Goal: Download file/media

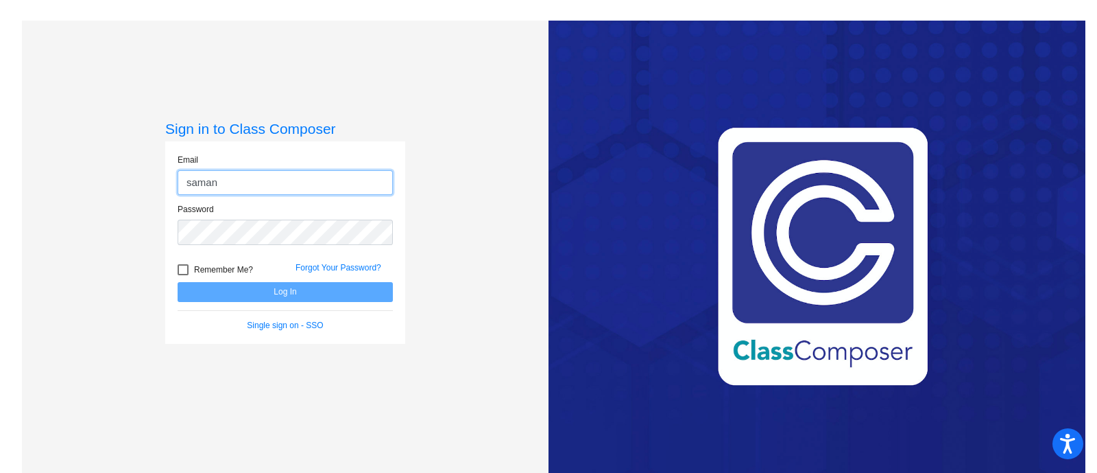
type input "[EMAIL_ADDRESS][DOMAIN_NAME]"
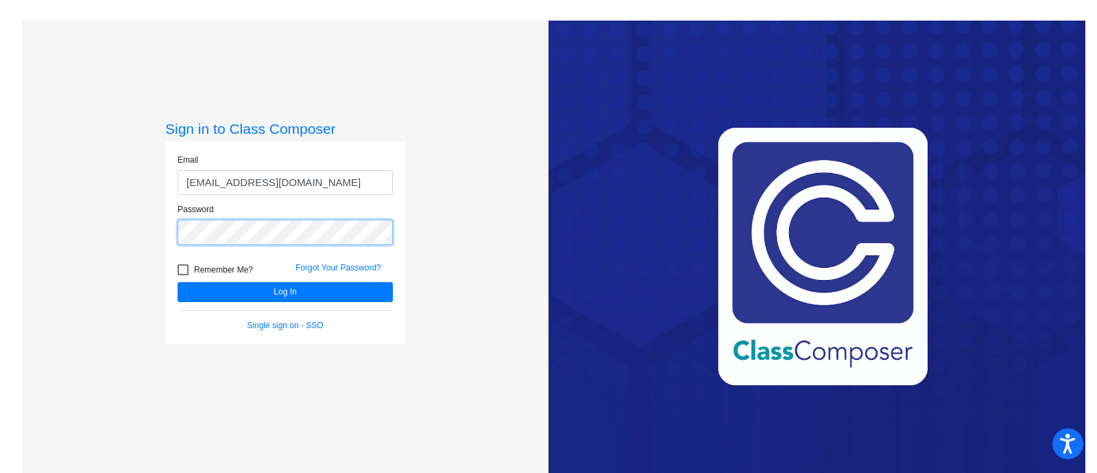
click at [178, 282] on button "Log In" at bounding box center [285, 292] width 215 height 20
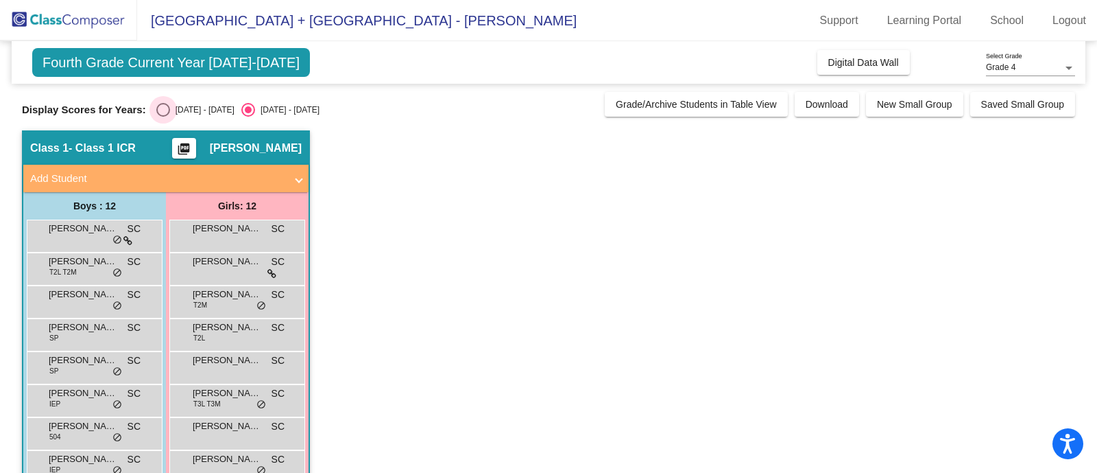
click at [156, 113] on div "Select an option" at bounding box center [163, 110] width 14 height 14
click at [163, 117] on input "[DATE] - [DATE]" at bounding box center [163, 117] width 1 height 1
radio input "true"
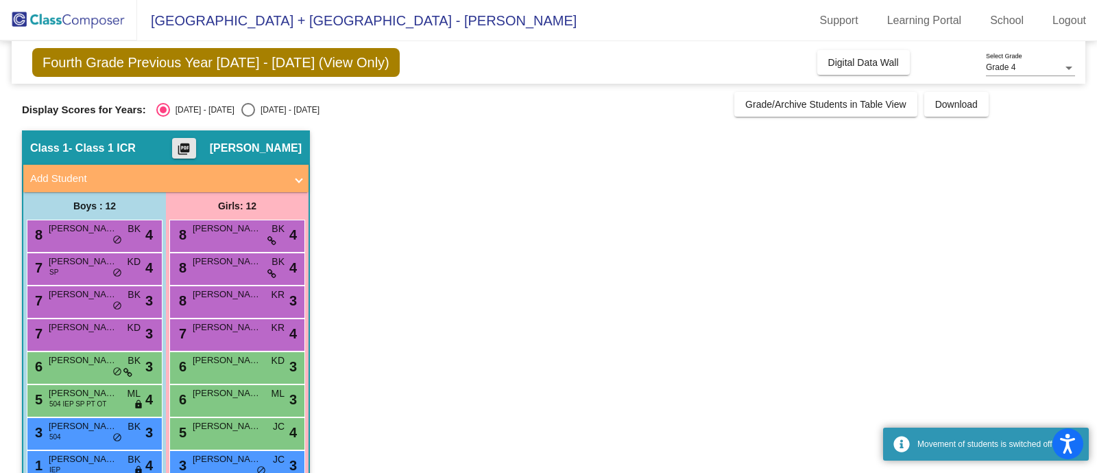
click at [192, 148] on mat-icon "picture_as_pdf" at bounding box center [184, 151] width 16 height 19
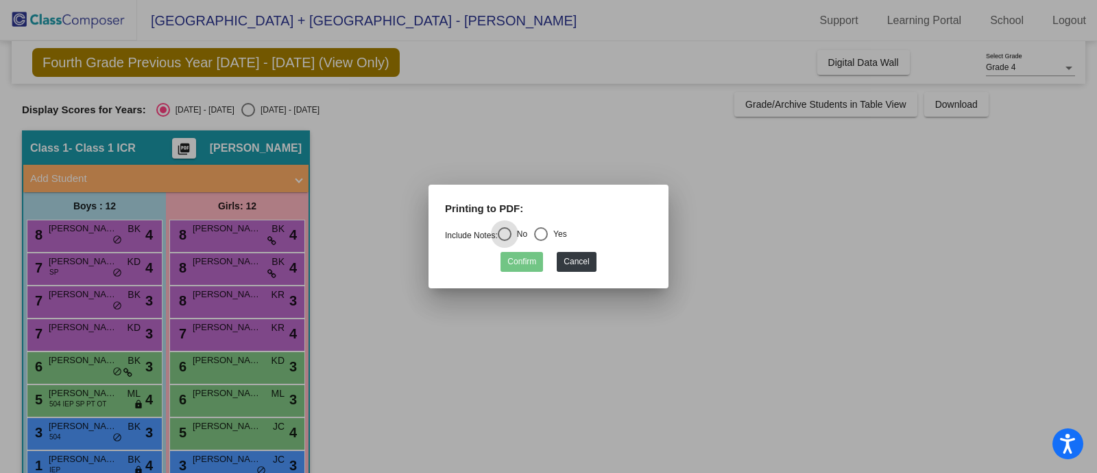
click at [555, 231] on div "Yes" at bounding box center [557, 234] width 19 height 12
click at [541, 241] on input "Yes" at bounding box center [540, 241] width 1 height 1
radio input "true"
click at [510, 254] on button "Confirm" at bounding box center [522, 262] width 43 height 20
